Goal: Transaction & Acquisition: Purchase product/service

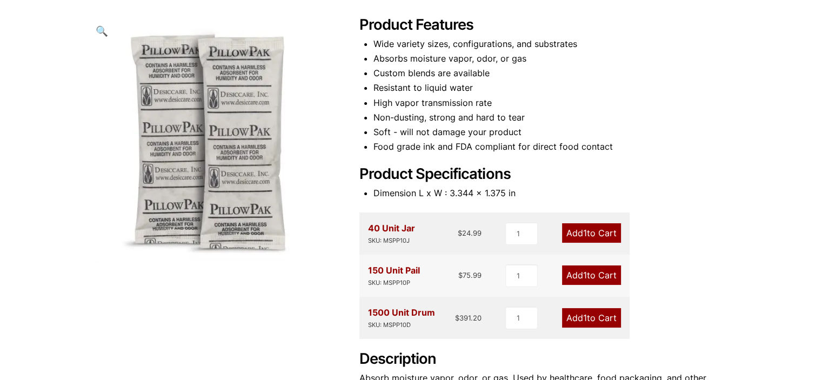
scroll to position [162, 0]
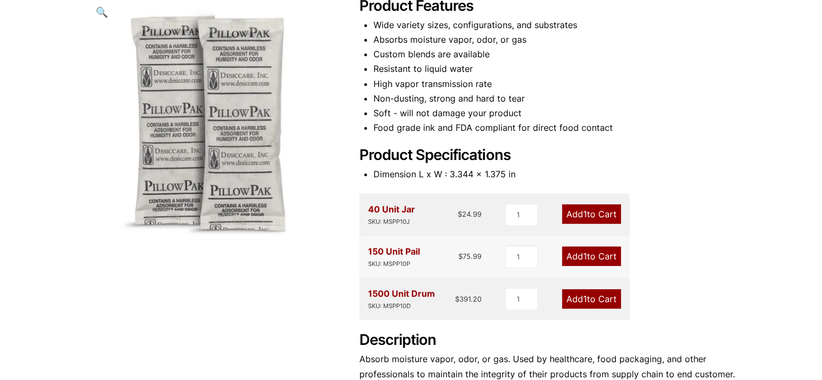
click at [589, 252] on link "Add 1 to Cart" at bounding box center [591, 256] width 59 height 19
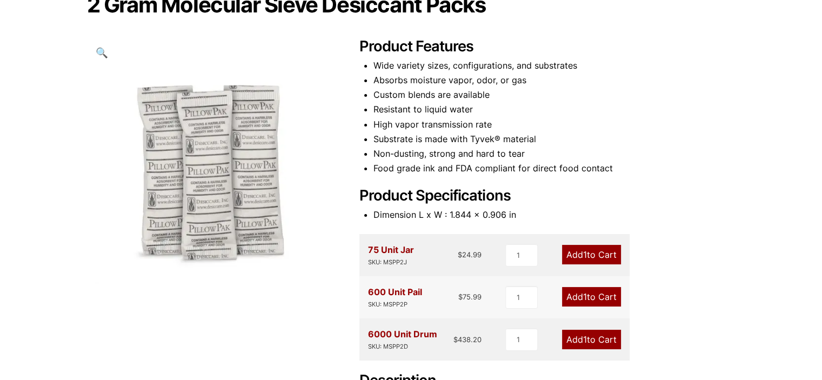
scroll to position [147, 0]
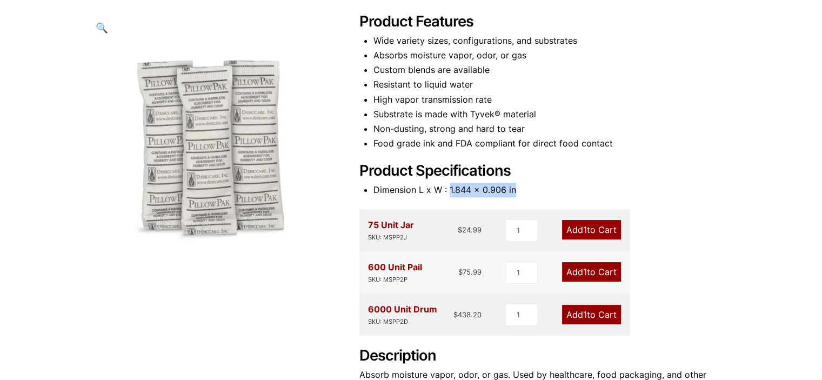
drag, startPoint x: 515, startPoint y: 191, endPoint x: 448, endPoint y: 187, distance: 66.6
click at [448, 187] on li "Dimension L x W : 1.844 x 0.906 in" at bounding box center [555, 190] width 362 height 15
copy li "1.844 x 0.906 in"
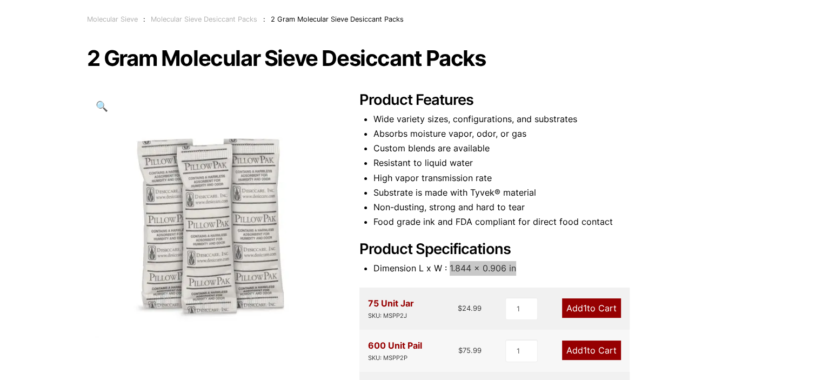
scroll to position [108, 0]
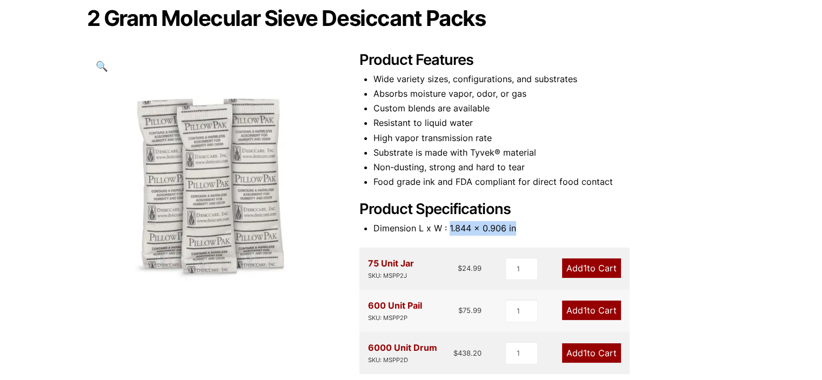
click at [583, 306] on span "1" at bounding box center [585, 310] width 4 height 11
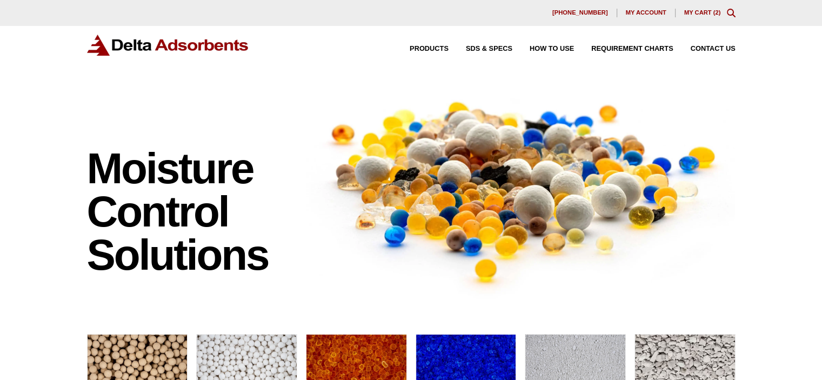
click at [705, 12] on link "My Cart ( 2 )" at bounding box center [702, 12] width 37 height 6
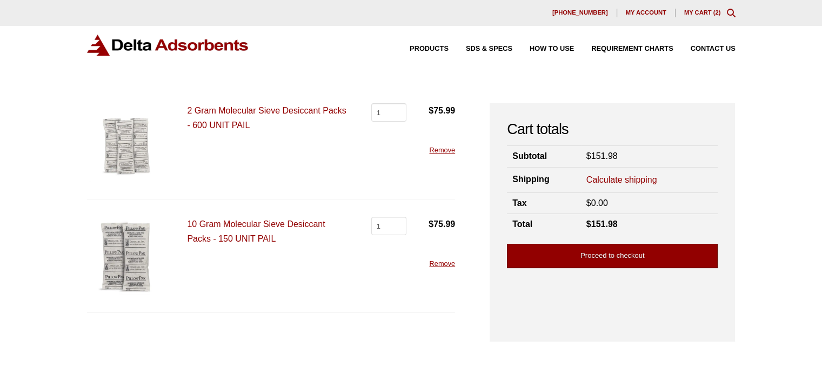
click at [597, 255] on link "Proceed to checkout" at bounding box center [612, 256] width 211 height 24
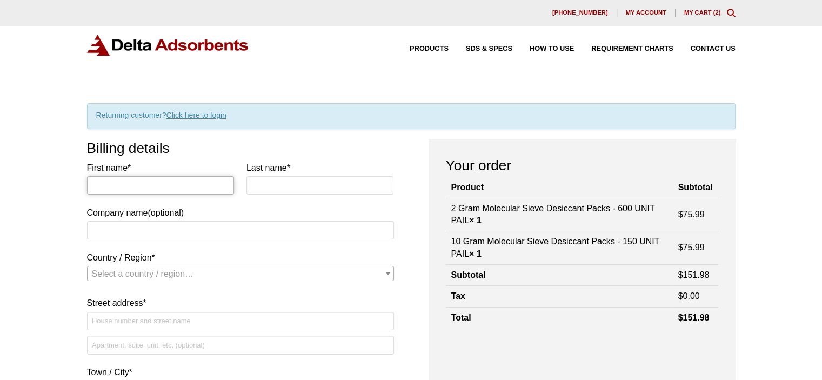
click at [161, 185] on input "First name *" at bounding box center [161, 185] width 148 height 18
type input "Kristina"
type input "Wommer"
type input "H3D, Inc."
select select "US"
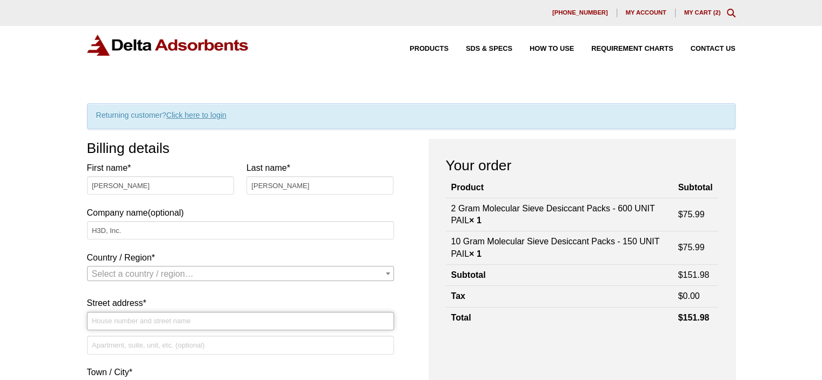
type input "[STREET_ADDRESS][PERSON_NAME]"
type input "H3D, Inc."
type input "ANN ARBOR"
type input "48105-9790"
type input "7346616416"
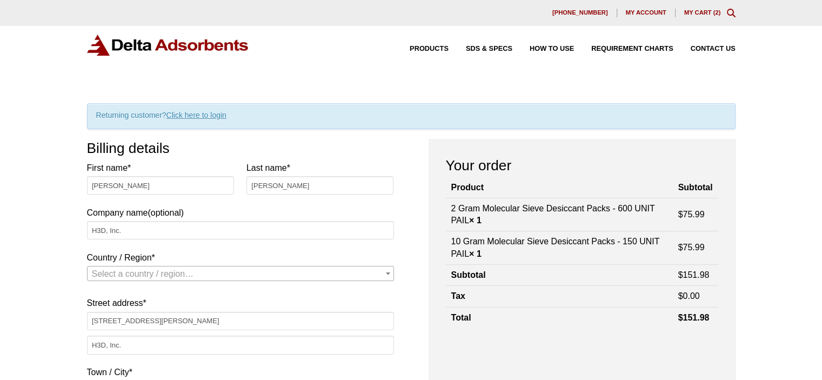
type input "[EMAIL_ADDRESS][DOMAIN_NAME]"
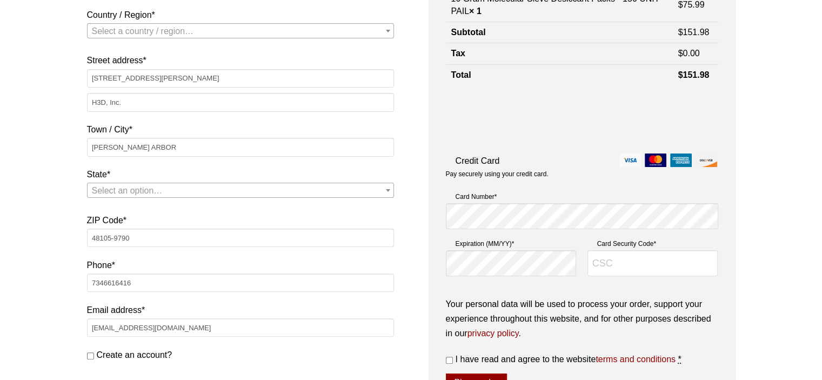
select select "US"
select select "MI"
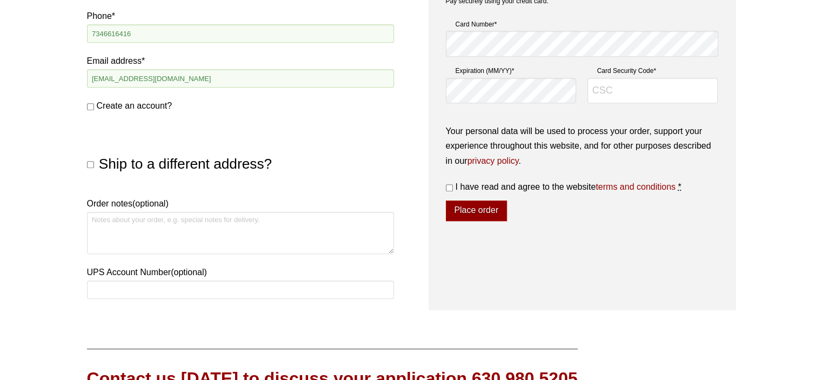
scroll to position [513, 0]
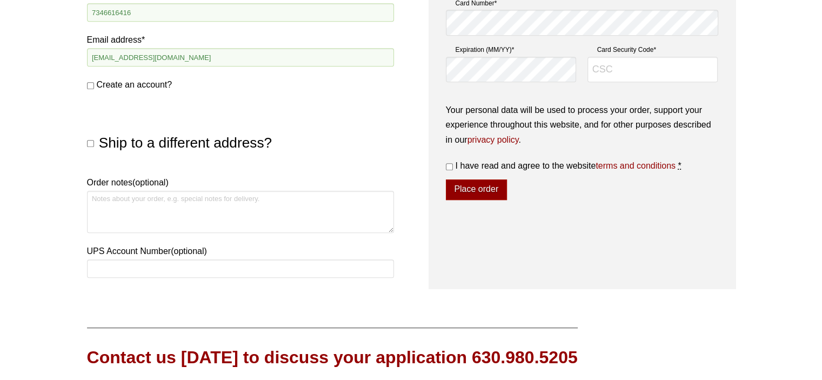
click at [89, 144] on input "Ship to a different address?" at bounding box center [90, 143] width 7 height 7
checkbox input "true"
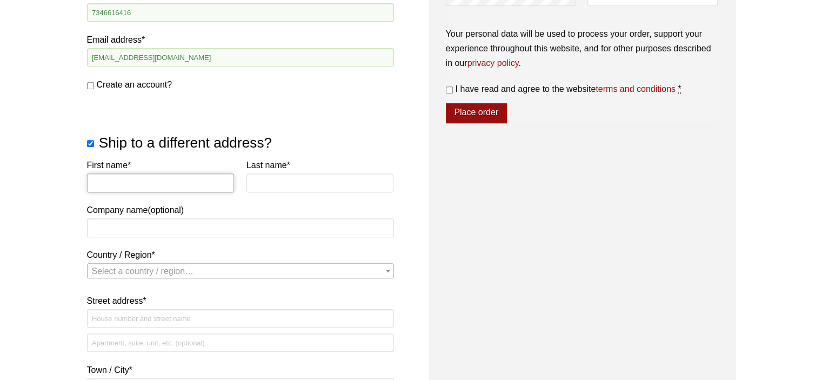
click at [134, 183] on input "First name *" at bounding box center [161, 183] width 148 height 18
type input "Elliot"
type input "Hadden"
type input "H3D, Inc."
select select "US"
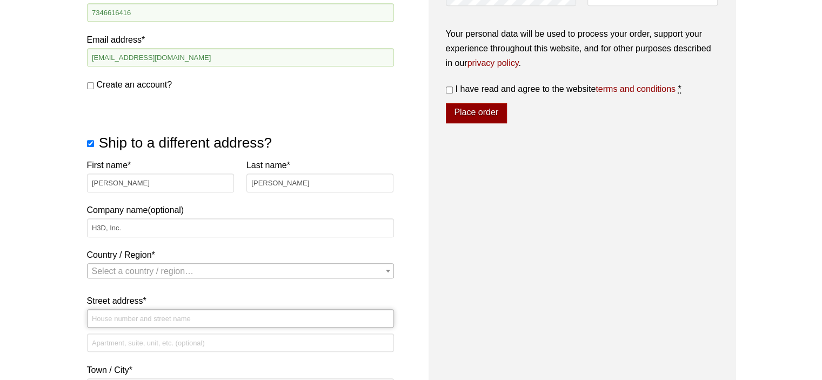
type input "812 Avis Drive"
type input "H3D, Inc. Attn Ashley"
type input "Ann Arbor"
type input "48108"
select select "US"
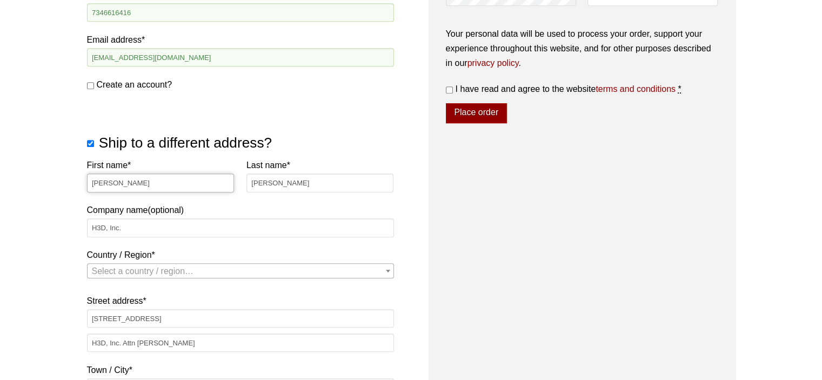
select select "MI"
select select "US"
select select "MI"
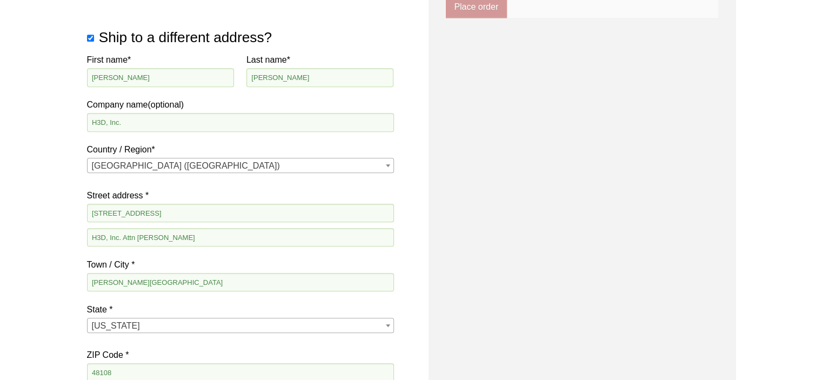
scroll to position [591, 0]
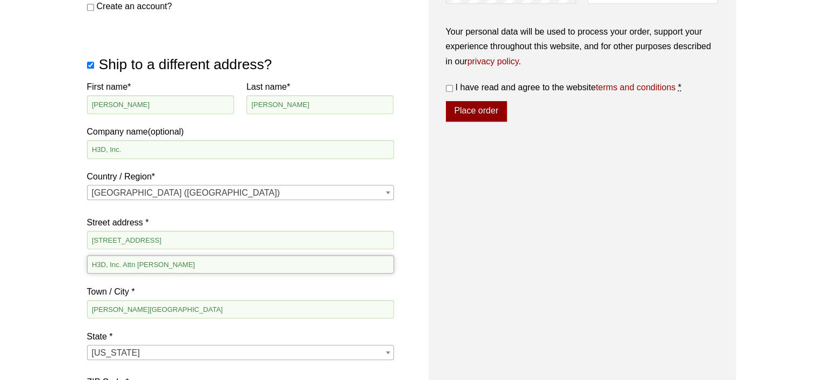
drag, startPoint x: 162, startPoint y: 260, endPoint x: 76, endPoint y: 258, distance: 85.4
click at [76, 258] on div "Our website has detected that you are using an outdated browser that will preve…" at bounding box center [411, 110] width 822 height 1402
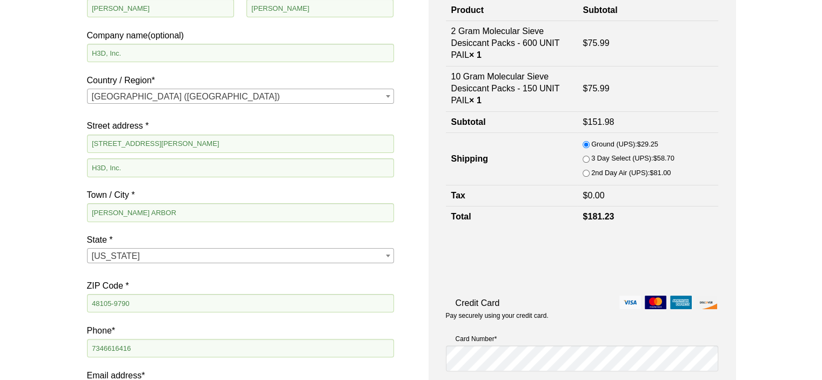
scroll to position [159, 0]
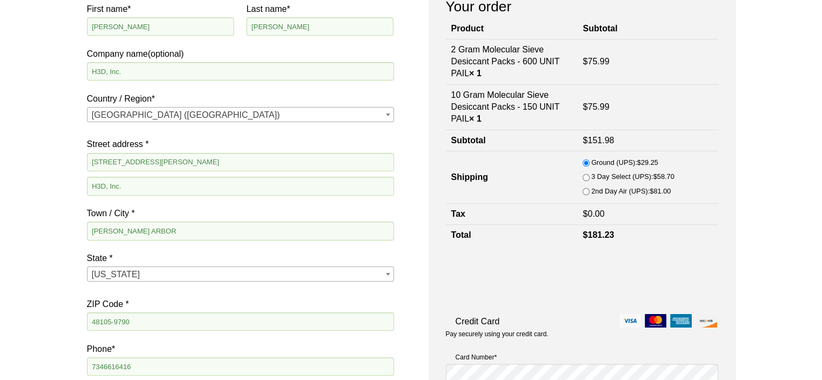
type input "Attn [PERSON_NAME] 25-872"
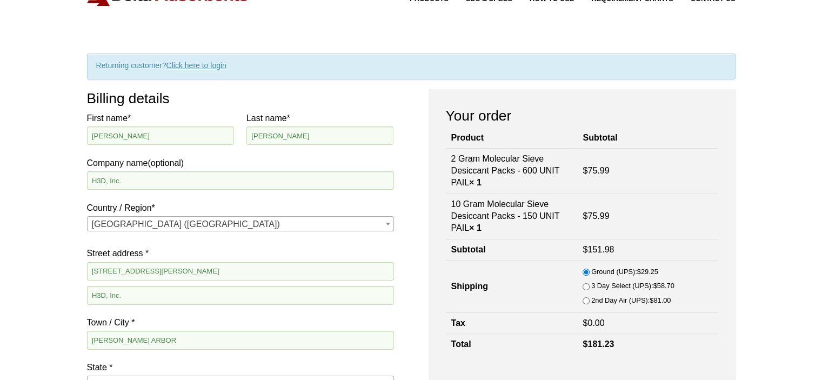
scroll to position [0, 0]
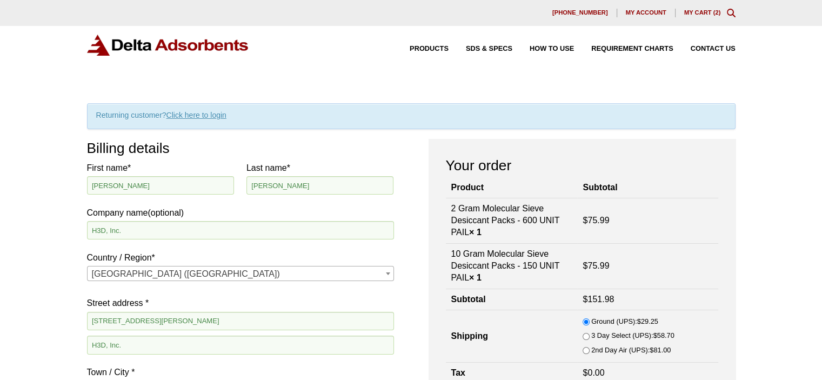
click at [195, 112] on link "Click here to login" at bounding box center [197, 115] width 60 height 9
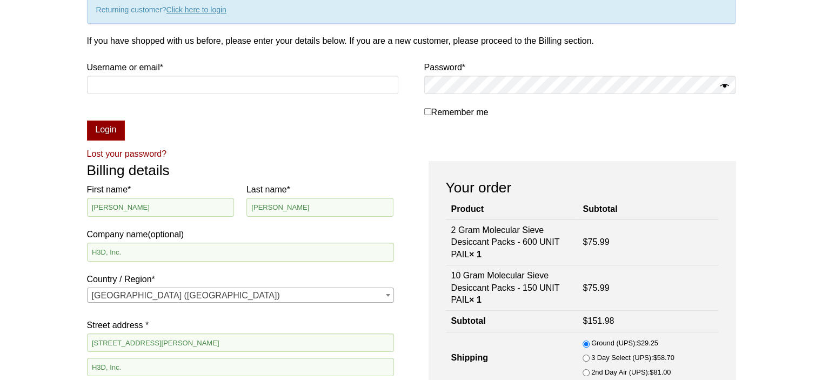
scroll to position [112, 0]
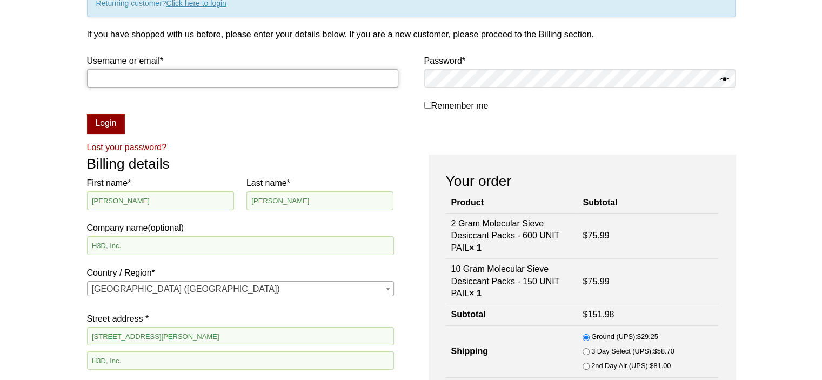
click at [258, 75] on input "Username or email * Required" at bounding box center [242, 78] width 311 height 18
click at [385, 79] on keeper-lock "Open Keeper Popup" at bounding box center [387, 78] width 13 height 13
click at [388, 76] on keeper-lock "Open Keeper Popup" at bounding box center [387, 78] width 13 height 13
type input "[EMAIL_ADDRESS][DOMAIN_NAME]"
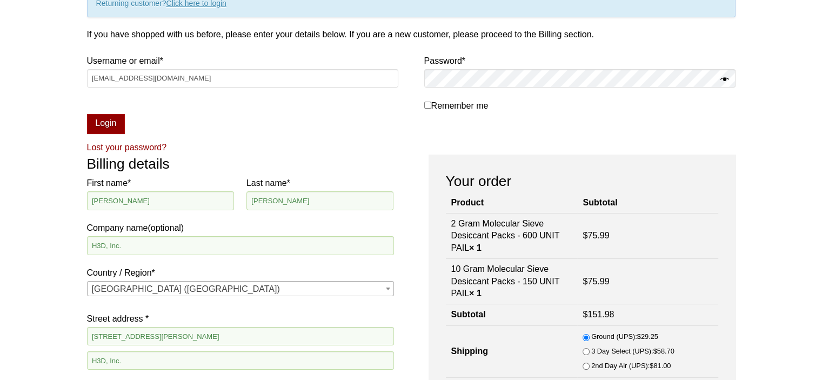
click at [431, 107] on span "Remember me" at bounding box center [459, 105] width 57 height 9
click at [424, 107] on input "Remember me" at bounding box center [427, 105] width 7 height 7
checkbox input "true"
click at [104, 123] on button "Login" at bounding box center [106, 124] width 38 height 21
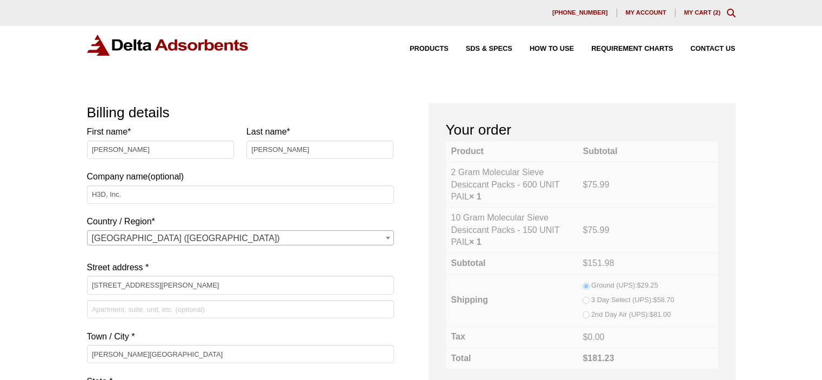
select select "MI"
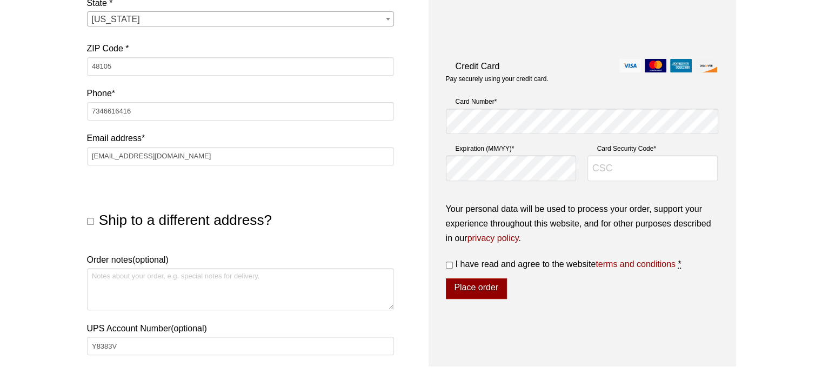
scroll to position [487, 0]
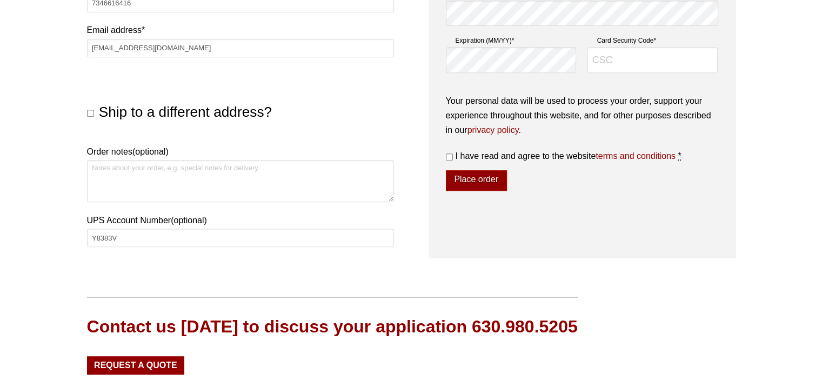
click at [91, 116] on input "Ship to a different address?" at bounding box center [90, 113] width 7 height 7
checkbox input "true"
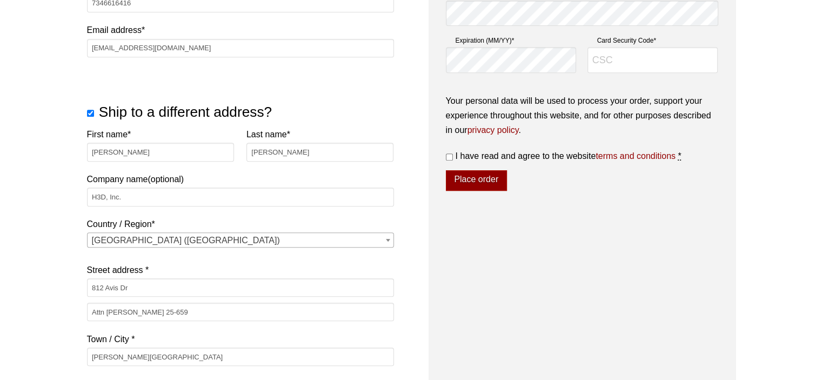
scroll to position [595, 0]
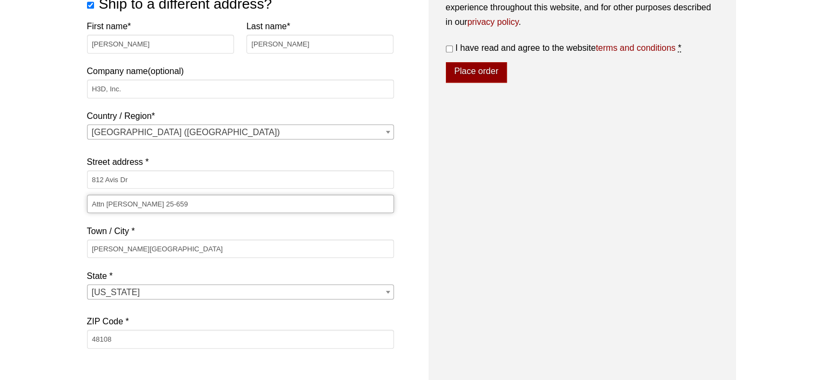
click at [165, 202] on input "Attn [PERSON_NAME] 25-659" at bounding box center [240, 204] width 307 height 18
type input "Attn [PERSON_NAME] 25-872"
click at [254, 157] on label "Street address *" at bounding box center [240, 162] width 307 height 15
click at [254, 170] on input "812 Avis Dr" at bounding box center [240, 179] width 307 height 18
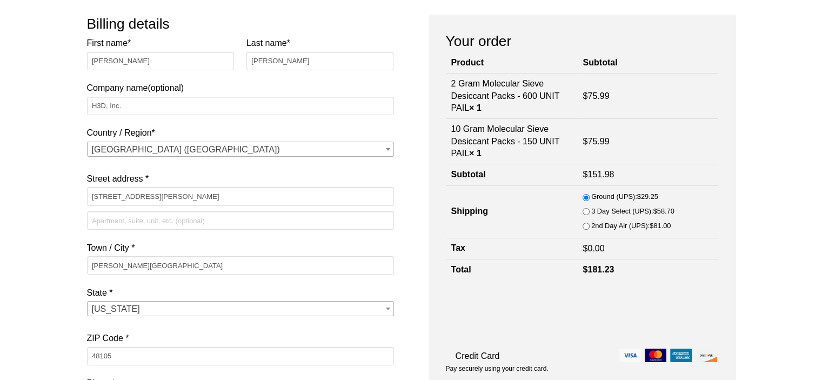
scroll to position [216, 0]
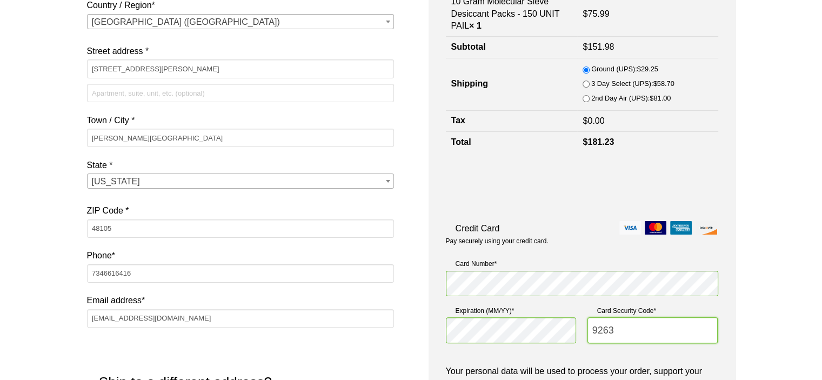
type input "9263"
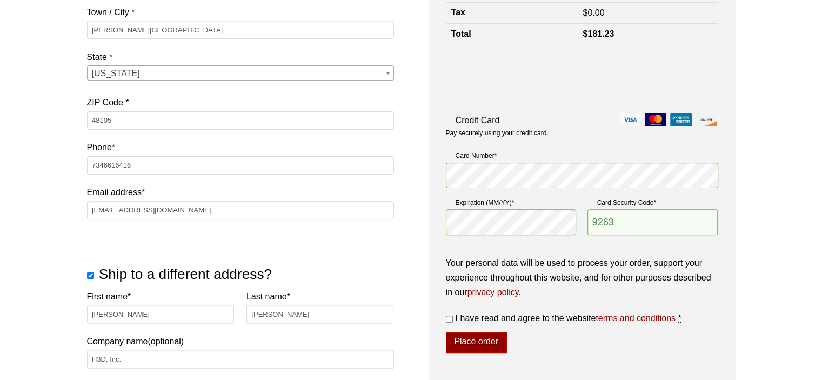
scroll to position [378, 0]
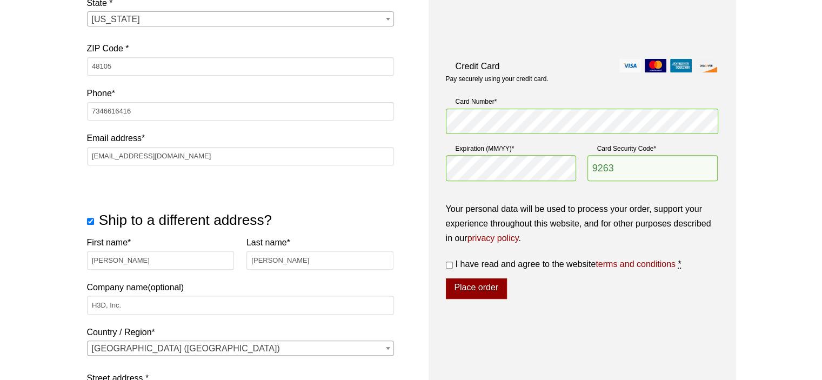
click at [450, 262] on input "I have read and agree to the website terms and conditions *" at bounding box center [449, 265] width 7 height 7
checkbox input "true"
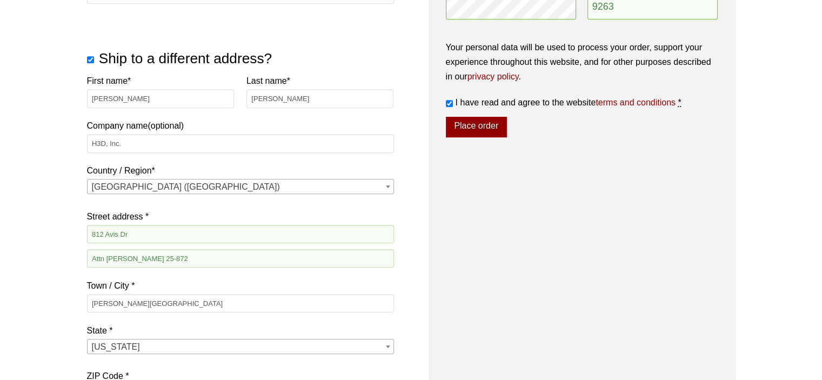
scroll to position [541, 0]
click at [470, 129] on button "Place order" at bounding box center [476, 126] width 61 height 21
